Goal: Information Seeking & Learning: Learn about a topic

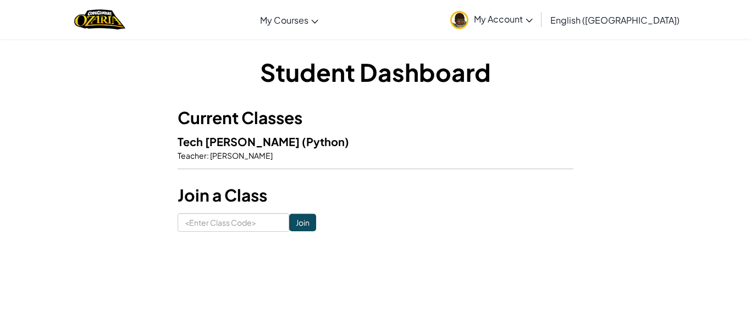
click at [743, 174] on div "Student Dashboard Current Classes Tech Humphreys (Python) Teacher : Jeannie Tay…" at bounding box center [375, 143] width 751 height 210
click at [323, 138] on h5 "Tech Humphreys (Python)" at bounding box center [375, 141] width 396 height 17
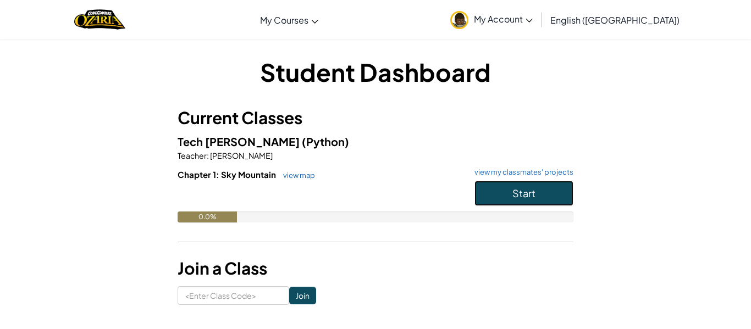
click at [500, 183] on button "Start" at bounding box center [523, 193] width 99 height 25
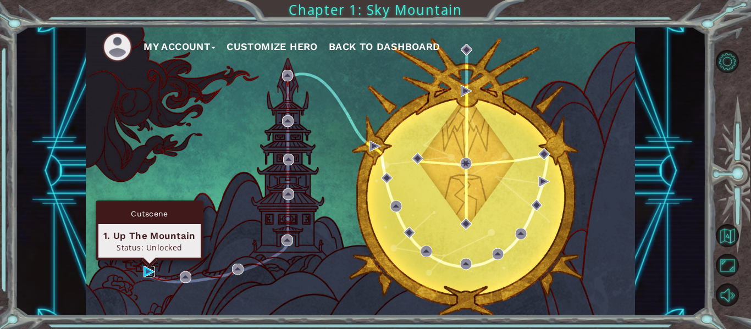
click at [147, 269] on img at bounding box center [149, 272] width 12 height 12
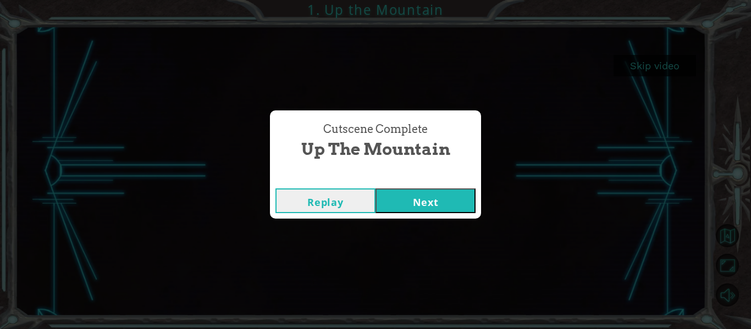
click at [471, 194] on button "Next" at bounding box center [425, 200] width 100 height 25
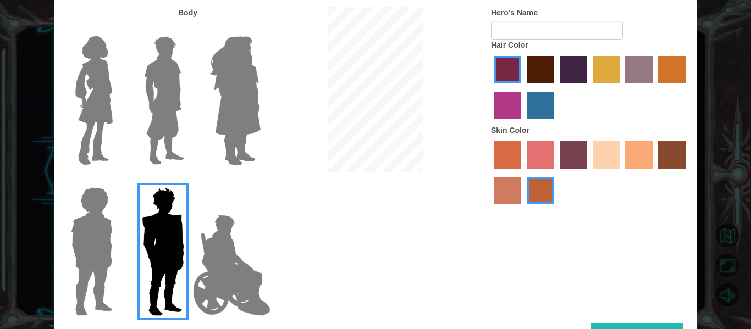
click at [597, 151] on label "sandy beach skin color" at bounding box center [605, 154] width 27 height 27
click at [589, 173] on input "sandy beach skin color" at bounding box center [589, 173] width 0 height 0
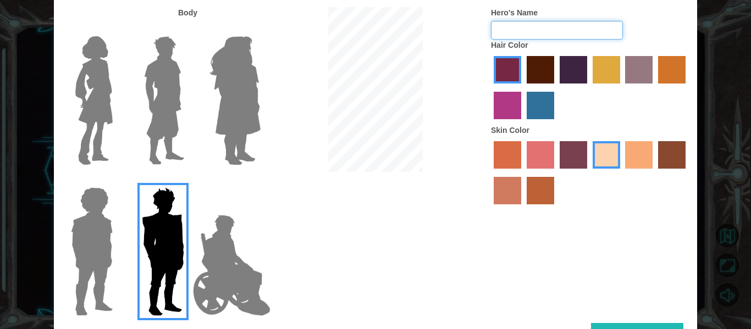
click at [536, 30] on input "Hero's Name" at bounding box center [557, 30] width 132 height 19
type input "[PERSON_NAME]"
click at [628, 326] on button "Done" at bounding box center [637, 335] width 92 height 25
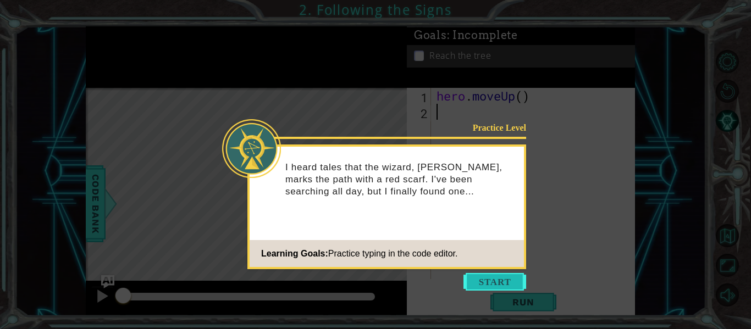
click at [497, 282] on button "Start" at bounding box center [494, 282] width 63 height 18
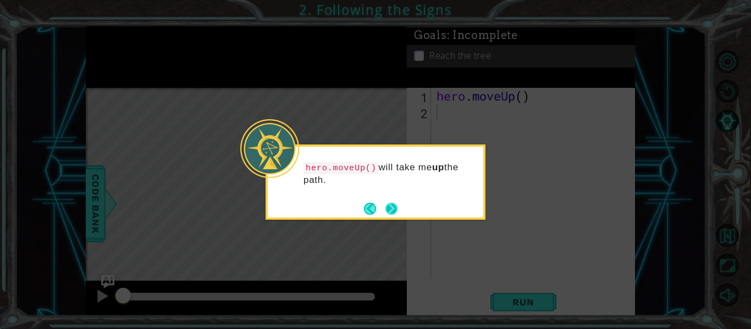
click at [397, 208] on div "hero.moveUp() will take me up the path." at bounding box center [375, 182] width 220 height 75
click at [397, 208] on button "Next" at bounding box center [391, 209] width 12 height 12
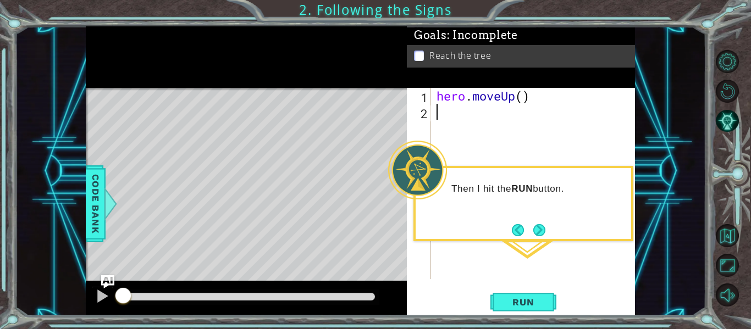
type textarea "h"
click at [545, 308] on button "Run" at bounding box center [523, 302] width 66 height 23
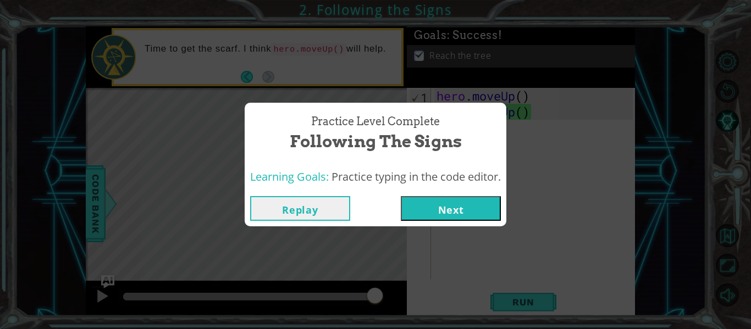
click at [435, 202] on button "Next" at bounding box center [451, 208] width 100 height 25
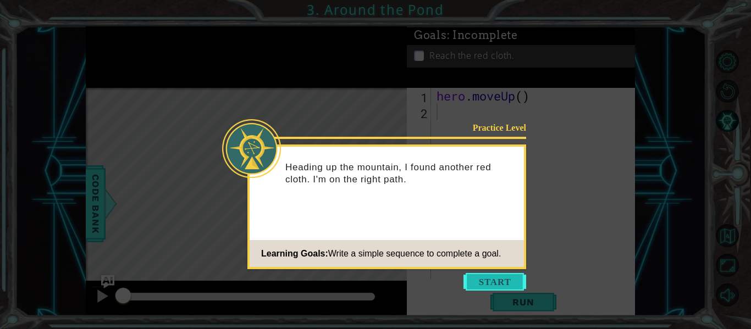
click at [509, 280] on button "Start" at bounding box center [494, 282] width 63 height 18
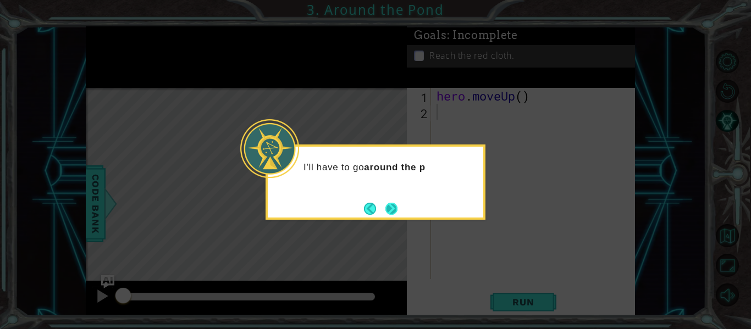
click at [393, 203] on button "Next" at bounding box center [391, 209] width 12 height 12
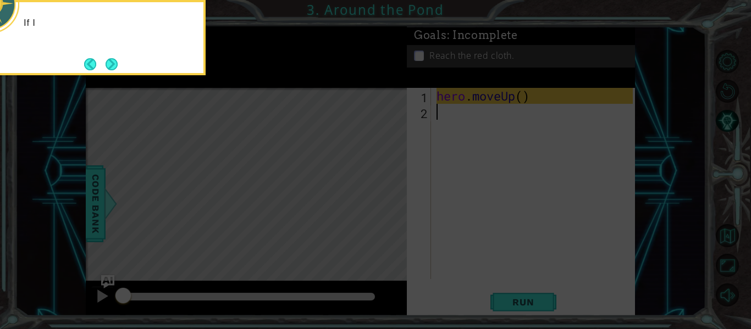
click at [393, 200] on icon at bounding box center [375, 49] width 751 height 560
click at [115, 59] on button "Next" at bounding box center [112, 64] width 12 height 12
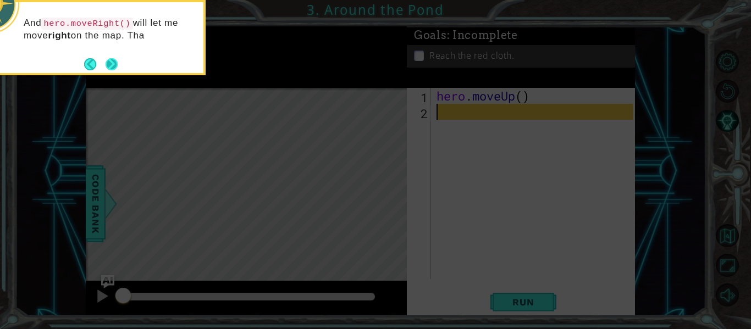
click at [118, 67] on button "Next" at bounding box center [112, 64] width 12 height 12
